Goal: Information Seeking & Learning: Learn about a topic

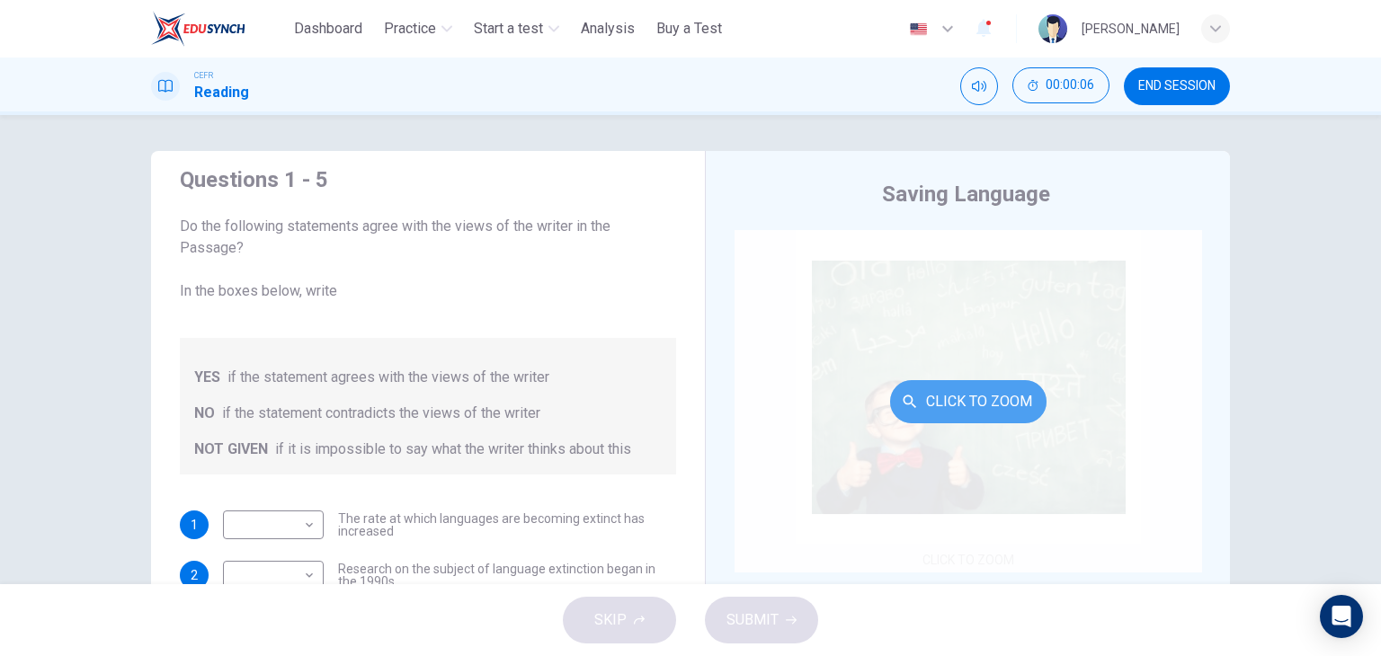
click at [912, 380] on button "Click to Zoom" at bounding box center [968, 401] width 156 height 43
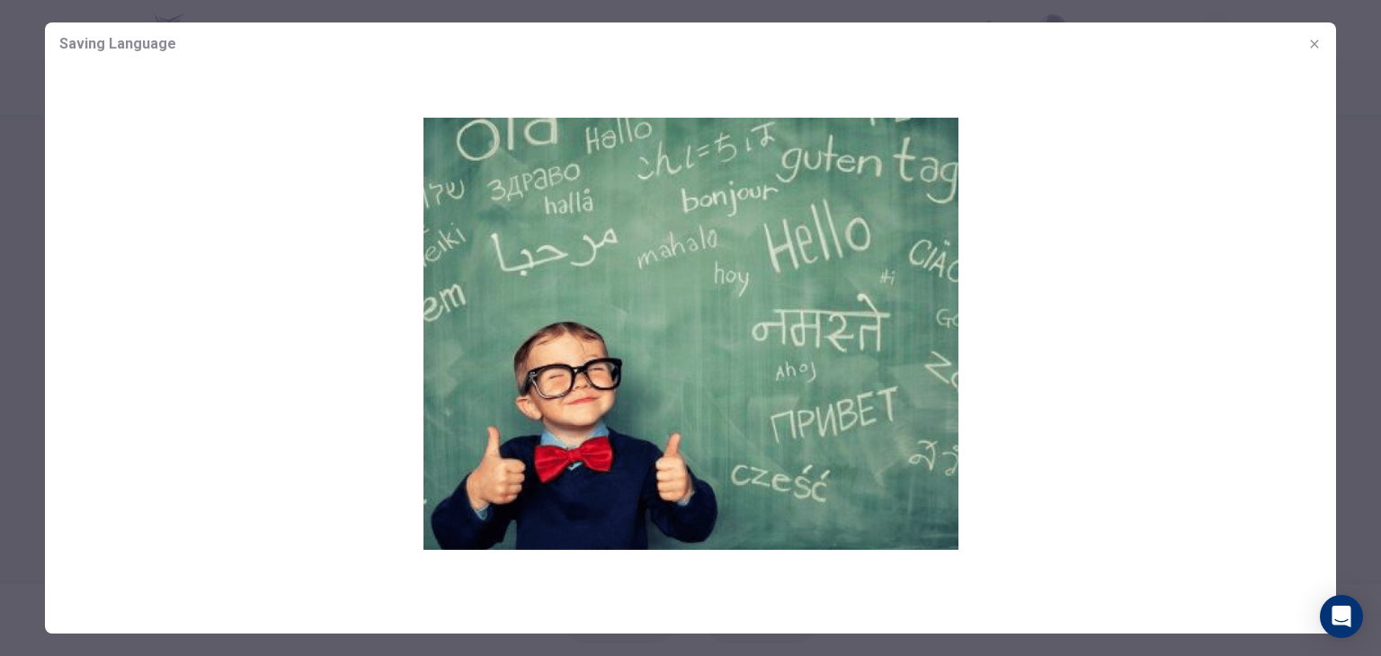
click at [1365, 263] on div at bounding box center [690, 328] width 1381 height 656
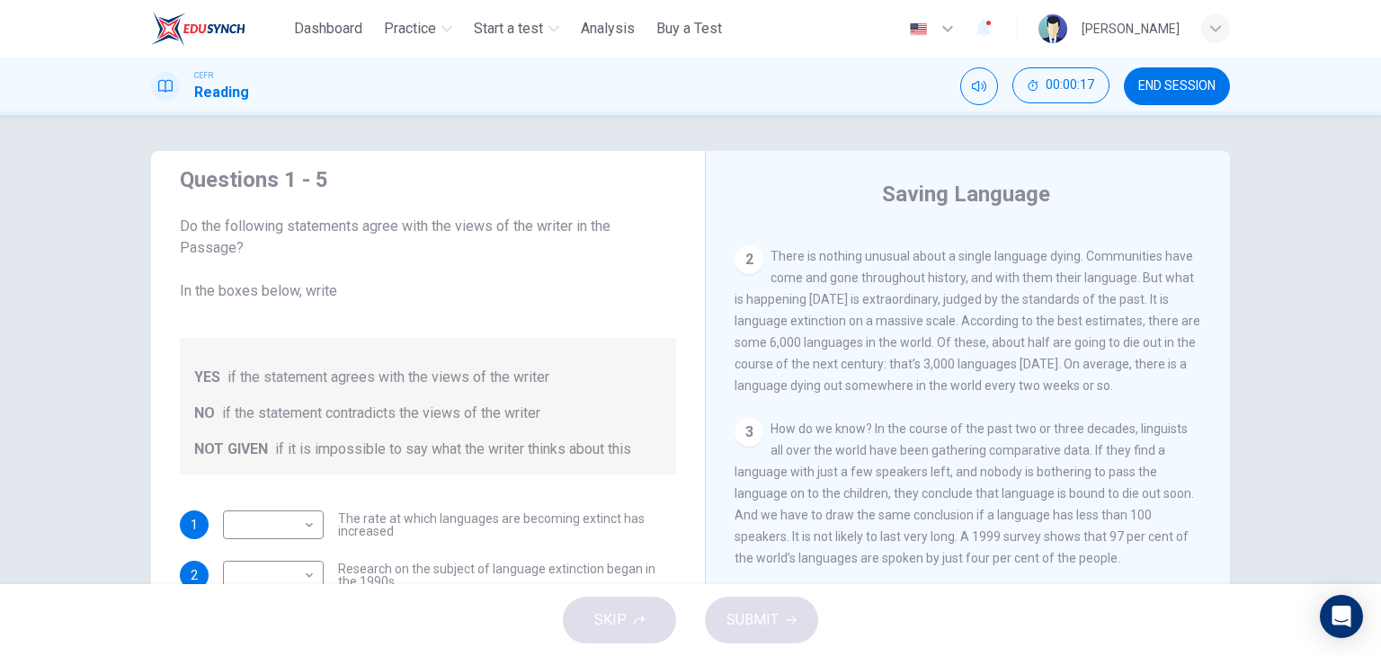
scroll to position [227, 0]
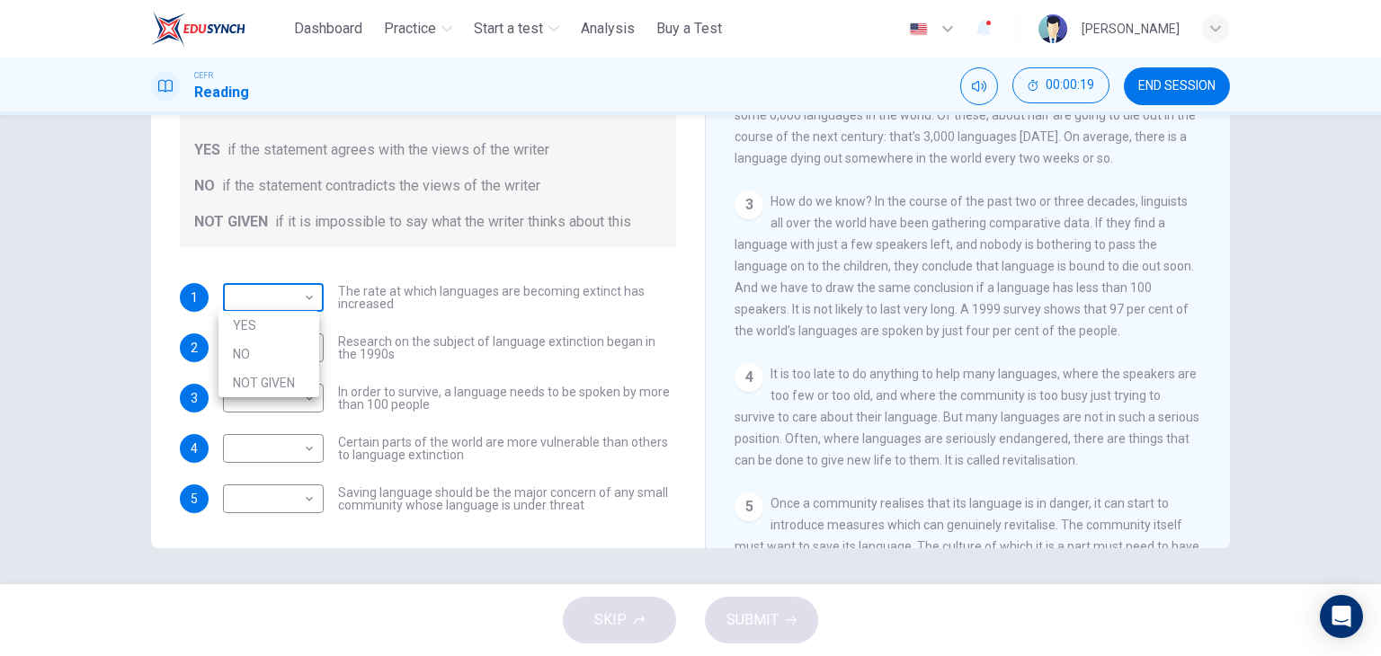
click at [271, 301] on body "This site uses cookies, as explained in our Privacy Policy . If you agree to th…" at bounding box center [690, 328] width 1381 height 656
click at [271, 301] on div at bounding box center [690, 328] width 1381 height 656
click at [282, 285] on body "This site uses cookies, as explained in our Privacy Policy . If you agree to th…" at bounding box center [690, 328] width 1381 height 656
click at [282, 285] on div at bounding box center [690, 328] width 1381 height 656
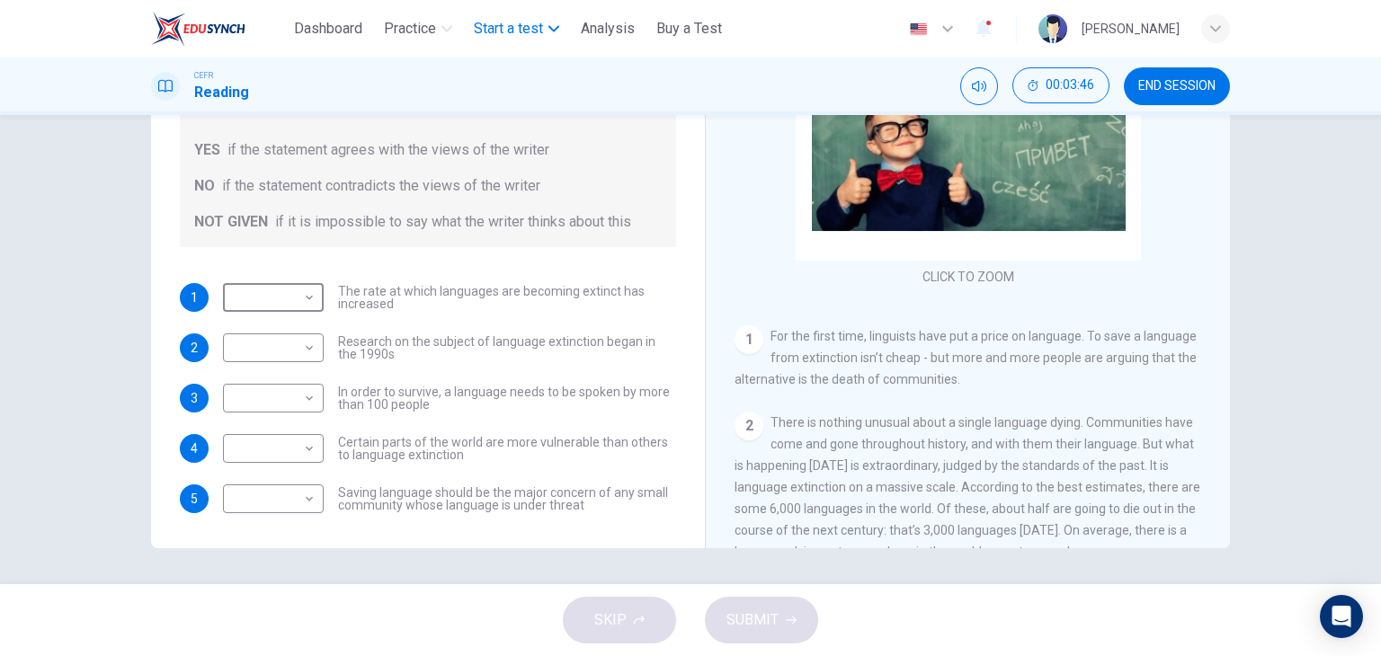
scroll to position [0, 0]
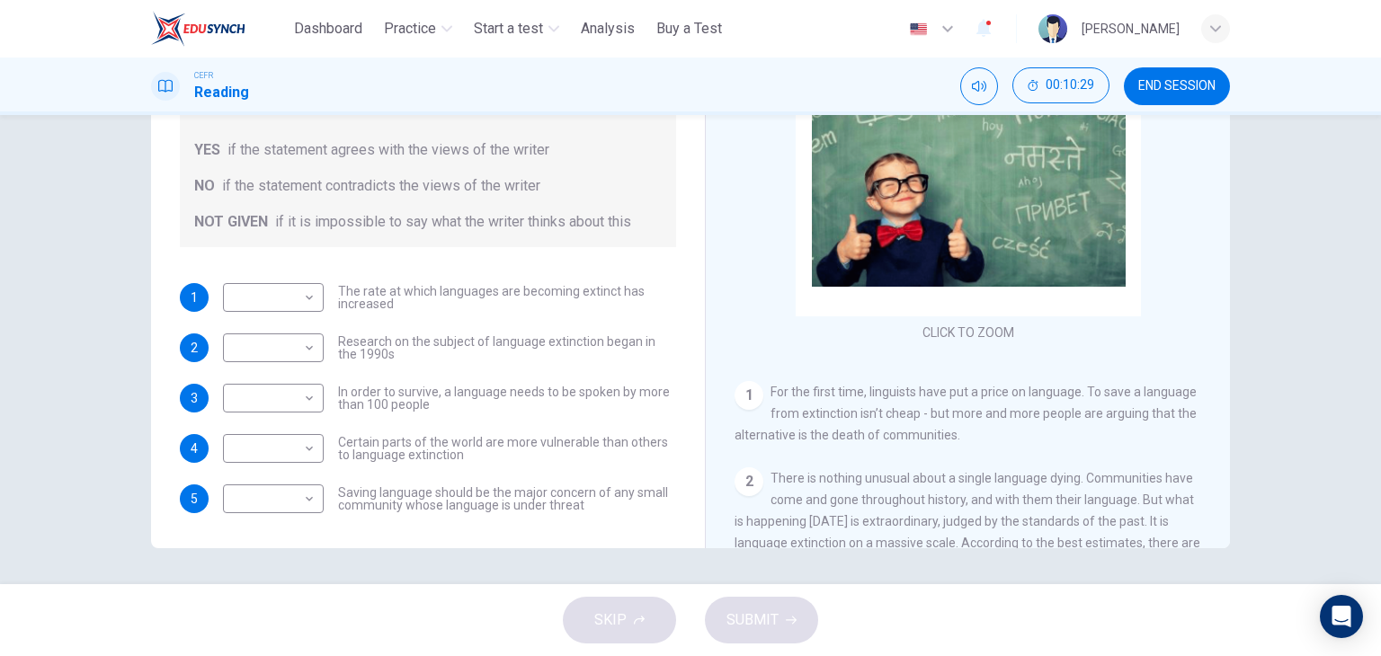
drag, startPoint x: 370, startPoint y: 190, endPoint x: 389, endPoint y: 185, distance: 20.3
click at [389, 185] on span "if the statement contradicts the views of the writer" at bounding box center [381, 186] width 318 height 22
drag, startPoint x: 389, startPoint y: 185, endPoint x: 347, endPoint y: 183, distance: 42.3
click at [347, 183] on span "if the statement contradicts the views of the writer" at bounding box center [381, 186] width 318 height 22
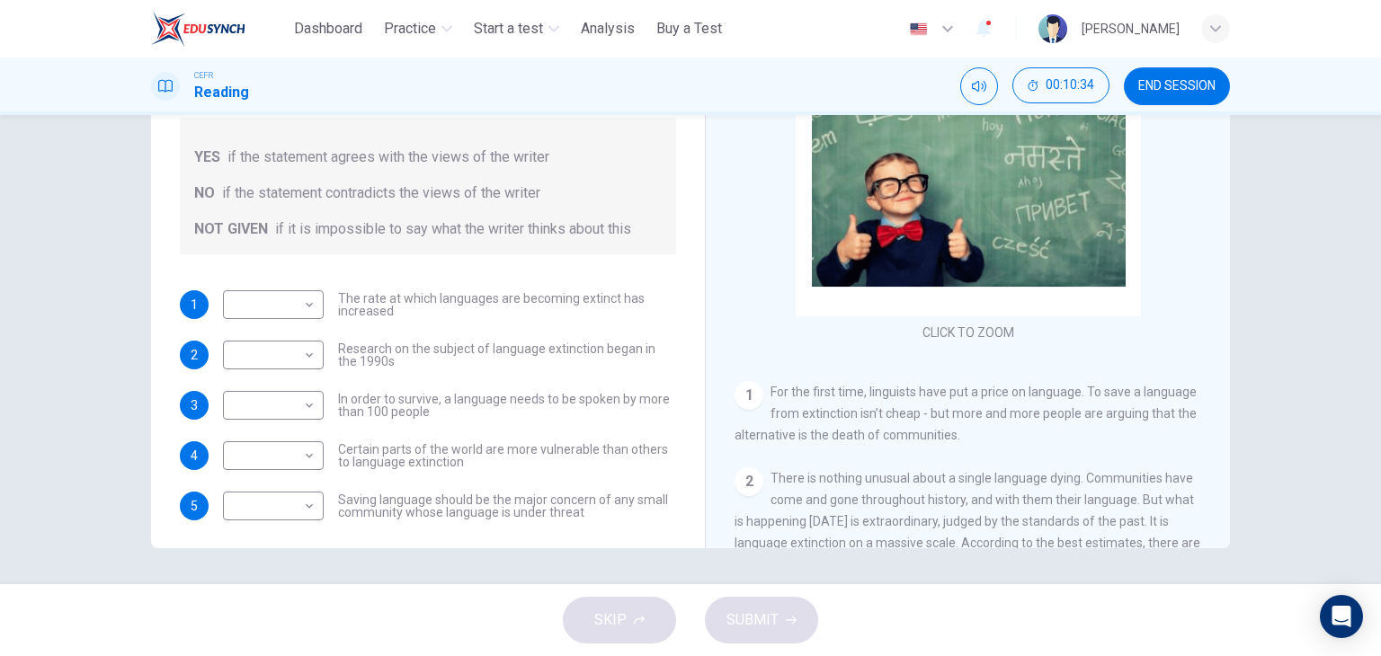
scroll to position [22, 0]
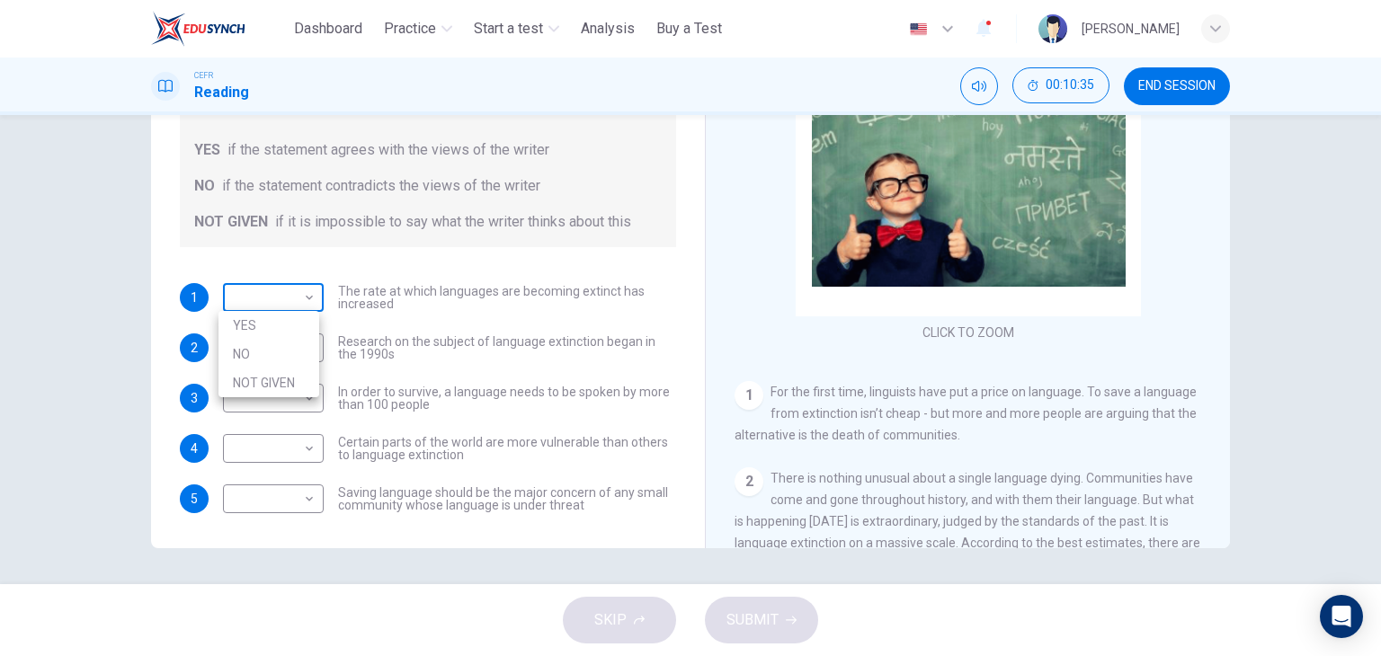
click at [302, 302] on body "This site uses cookies, as explained in our Privacy Policy . If you agree to th…" at bounding box center [690, 328] width 1381 height 656
click at [302, 302] on div at bounding box center [690, 328] width 1381 height 656
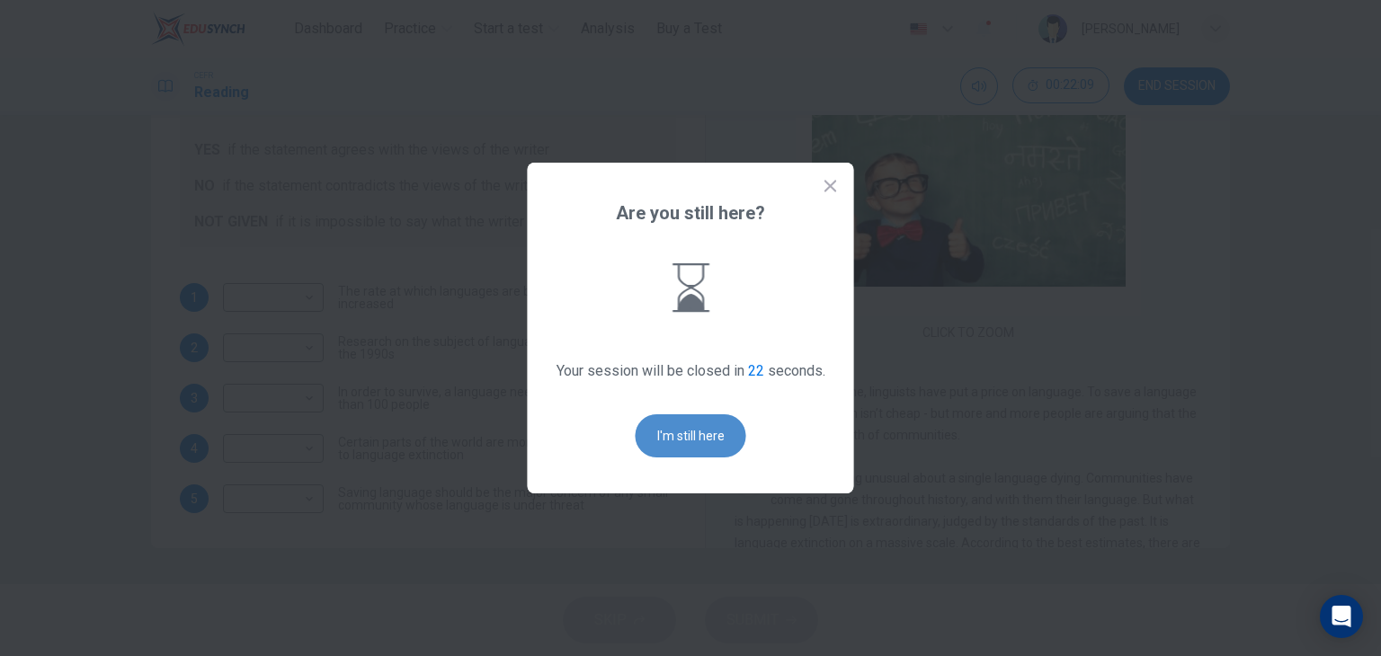
click at [690, 432] on button "I'm still here" at bounding box center [691, 436] width 111 height 43
